Goal: Task Accomplishment & Management: Manage account settings

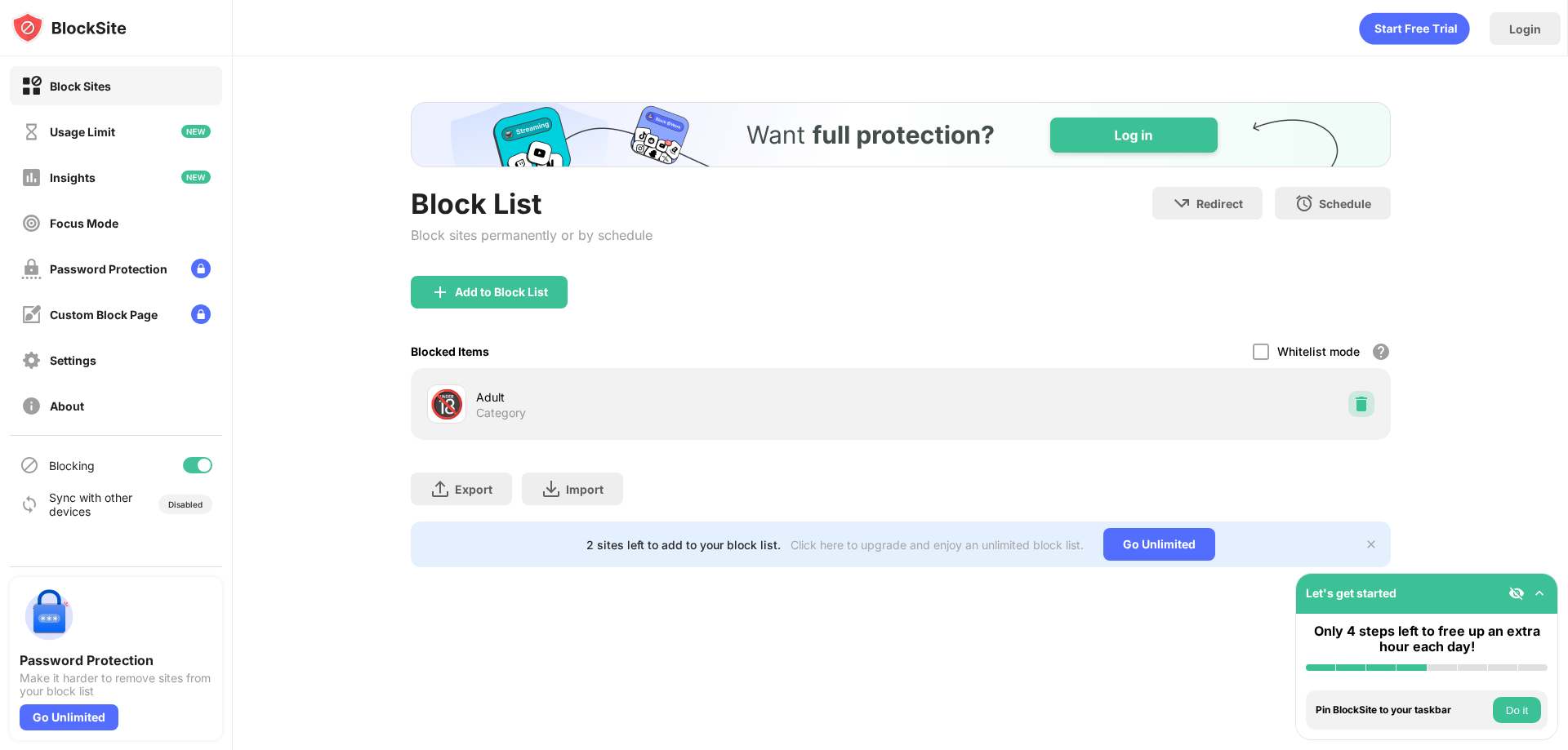
click at [1357, 401] on img at bounding box center [1362, 404] width 16 height 16
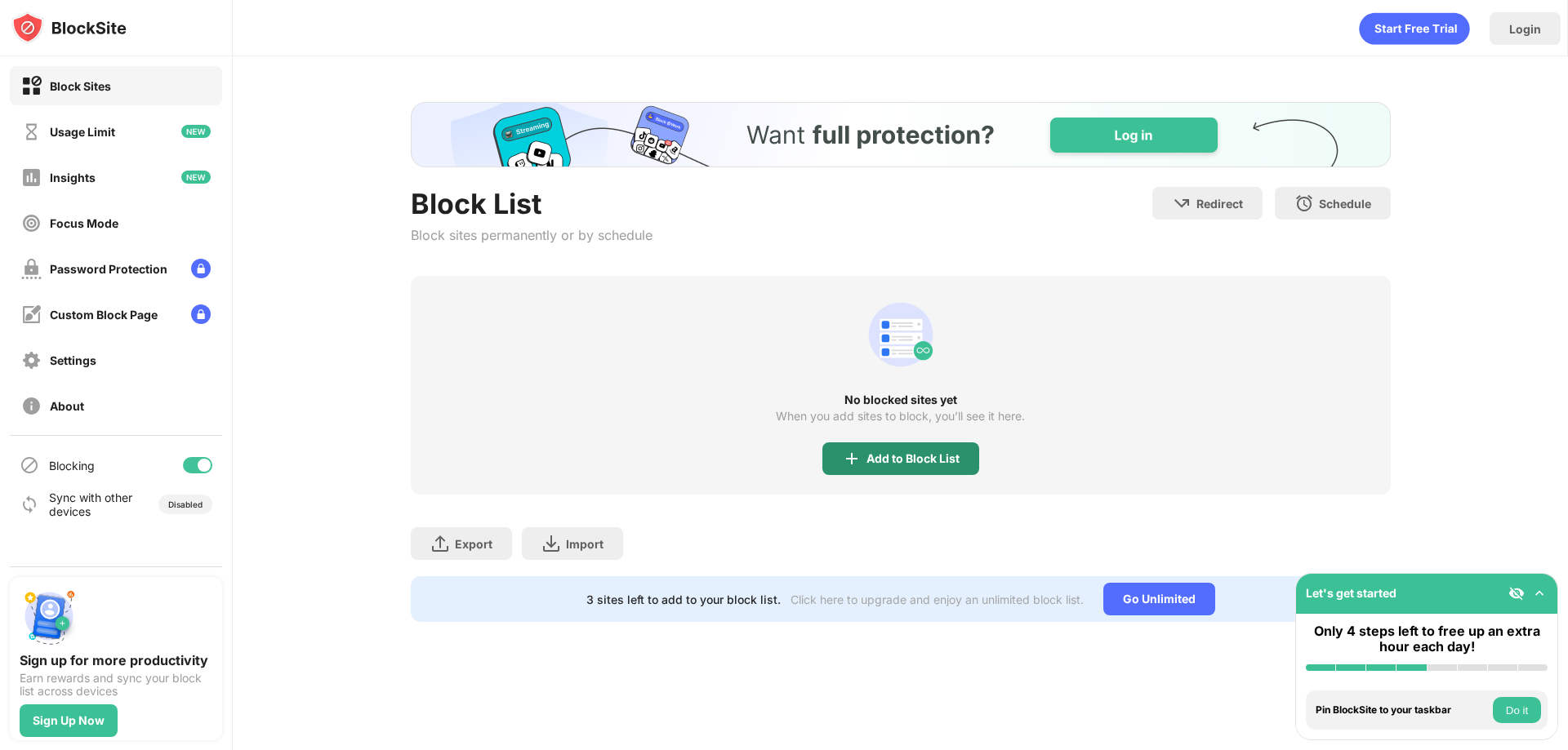
click at [953, 469] on div "Add to Block List" at bounding box center [900, 459] width 157 height 33
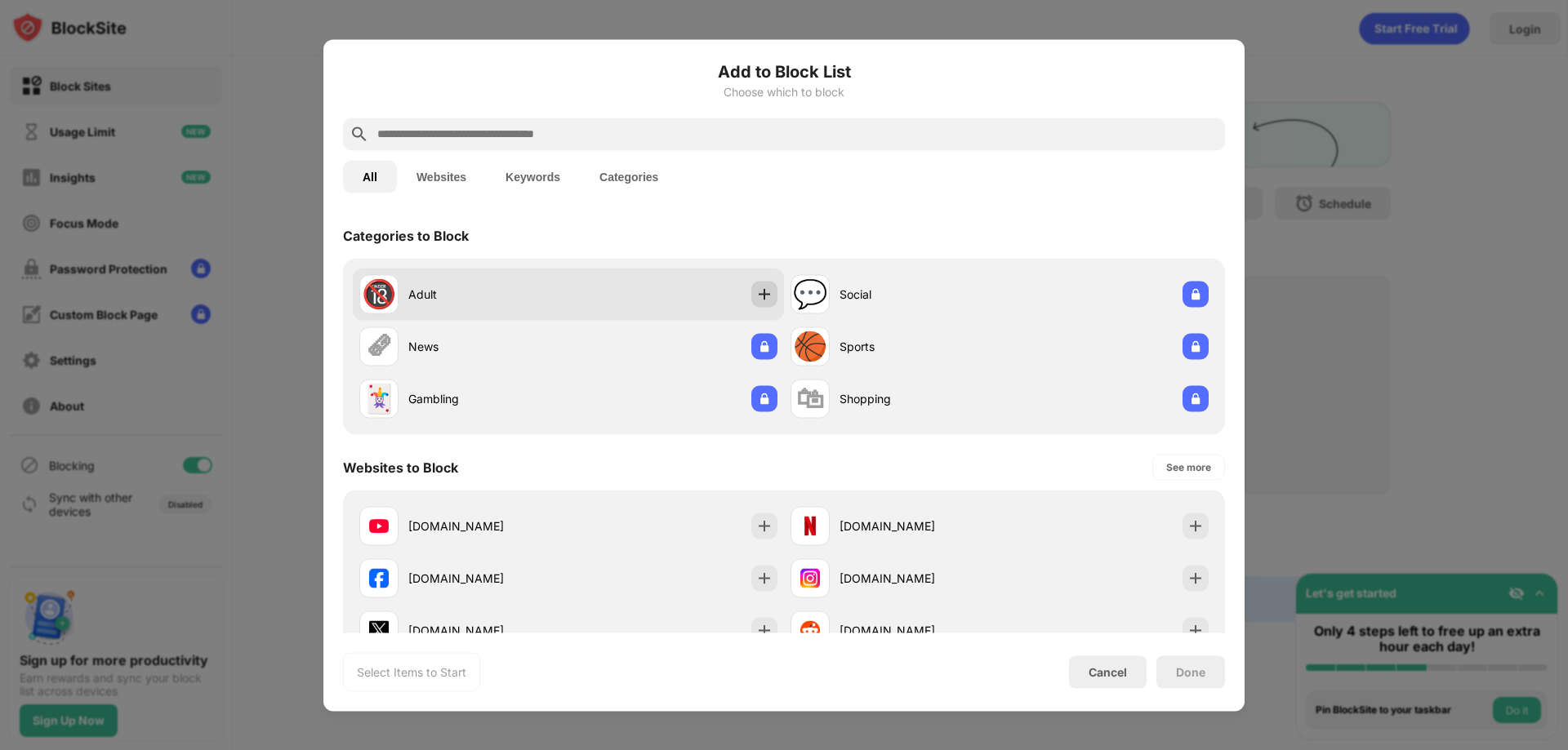
click at [757, 296] on img at bounding box center [765, 294] width 16 height 16
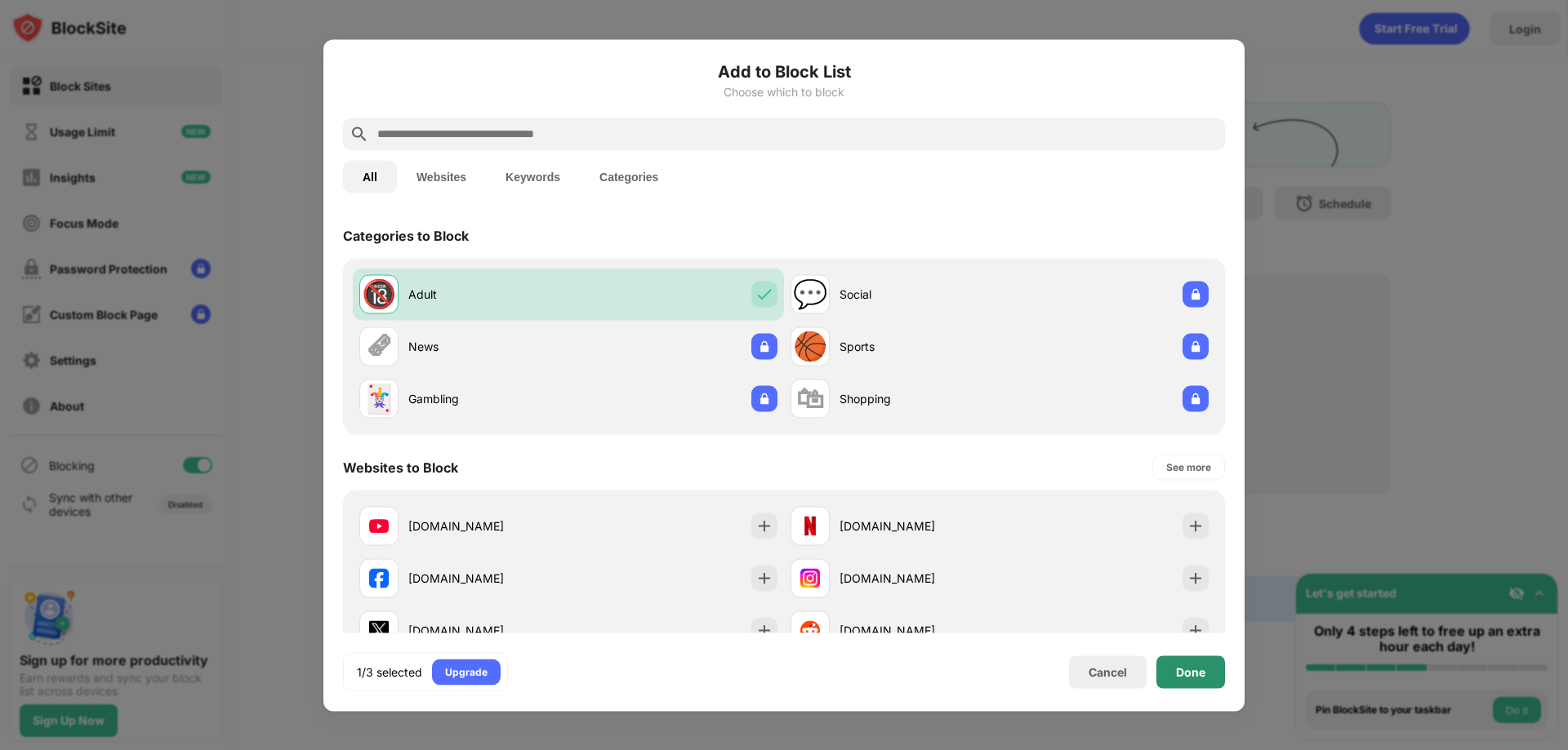
click at [1215, 668] on div "Done" at bounding box center [1191, 672] width 69 height 33
